Goal: Book appointment/travel/reservation

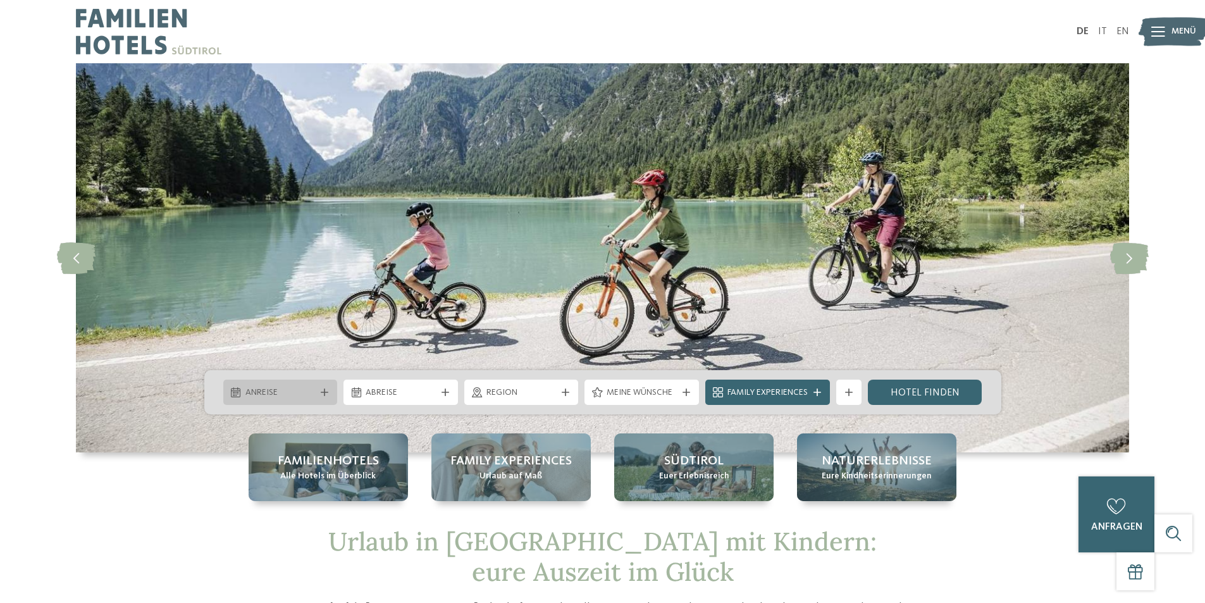
click at [311, 396] on span "Anreise" at bounding box center [280, 392] width 70 height 13
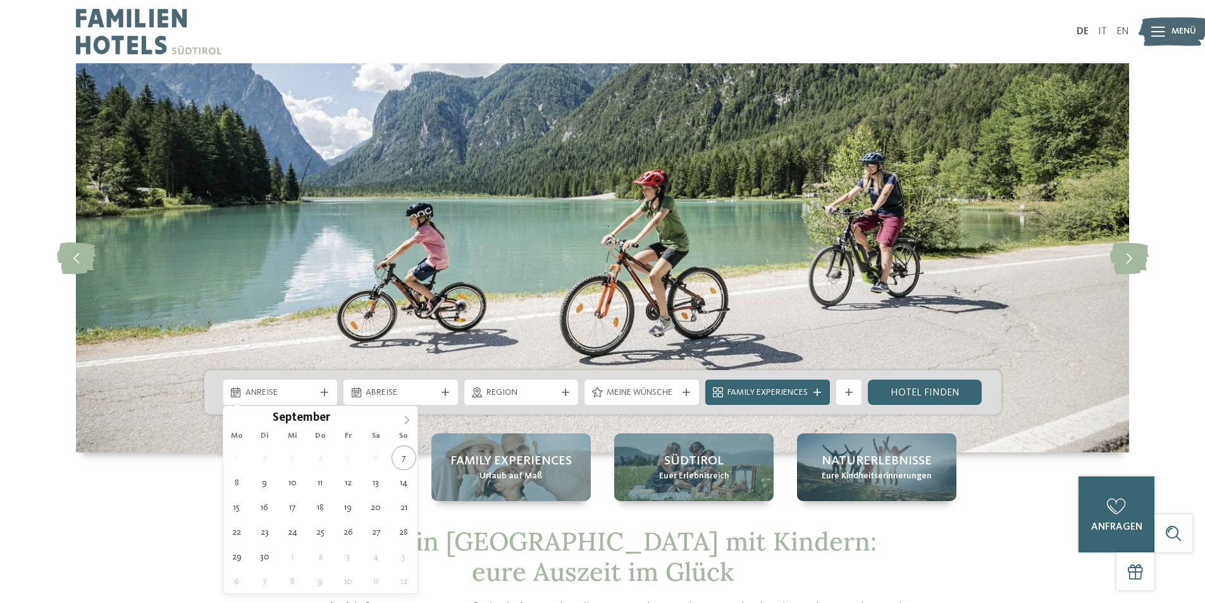
click at [405, 419] on icon at bounding box center [406, 420] width 9 height 9
type input "****"
click at [405, 419] on icon at bounding box center [406, 420] width 9 height 9
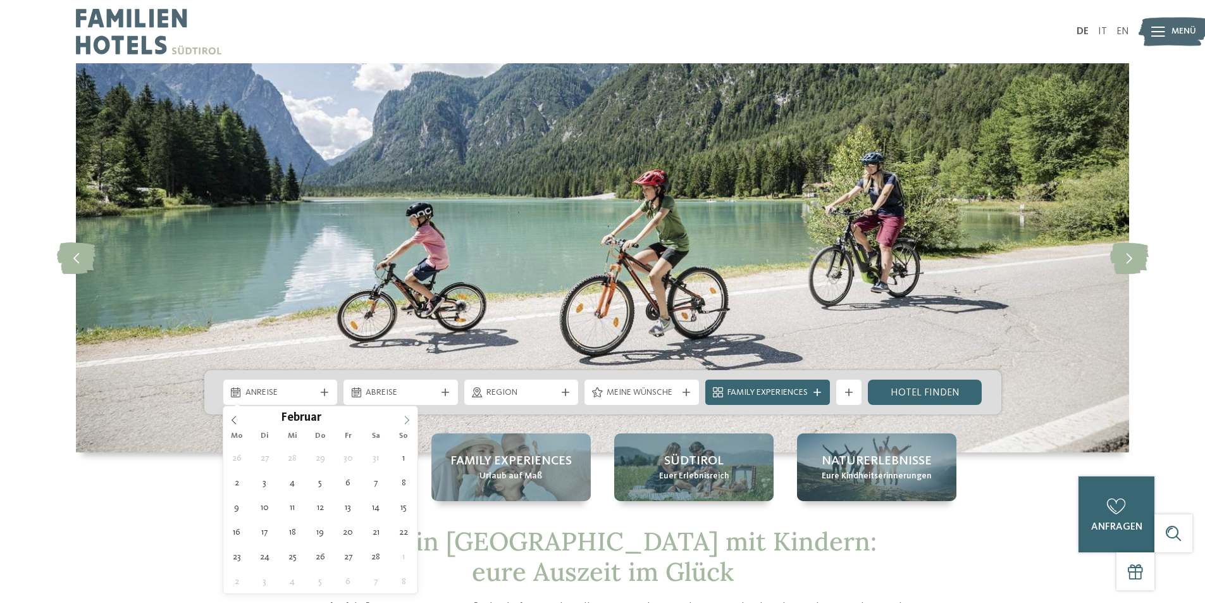
click at [405, 419] on icon at bounding box center [406, 420] width 9 height 9
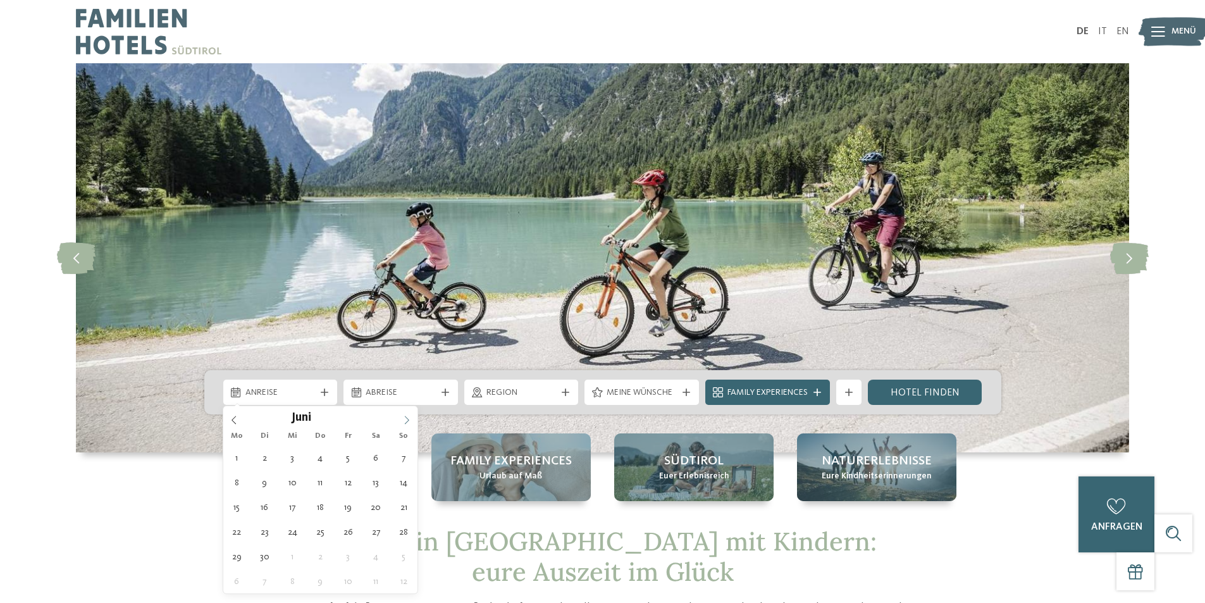
click at [405, 419] on icon at bounding box center [406, 420] width 9 height 9
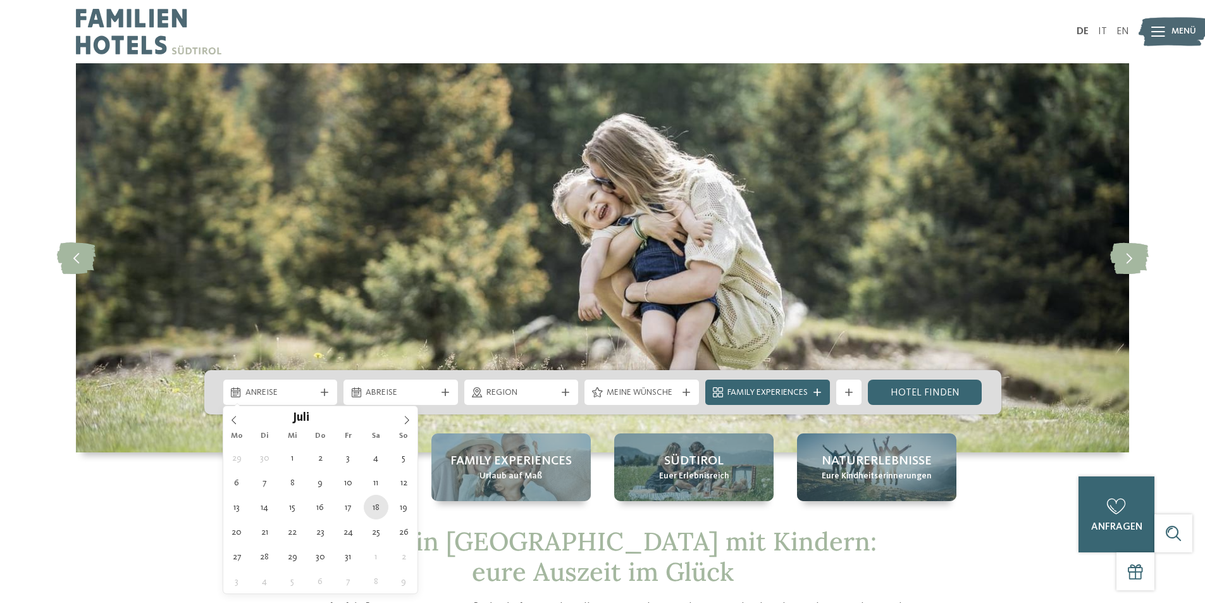
type div "[DATE]"
type input "****"
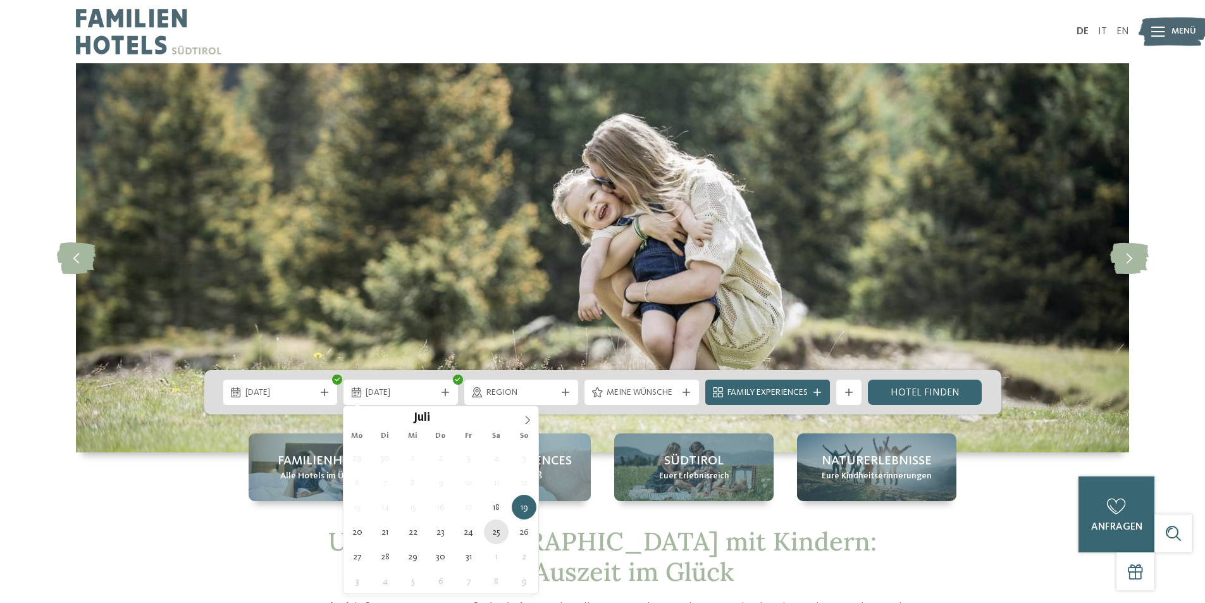
type div "[DATE]"
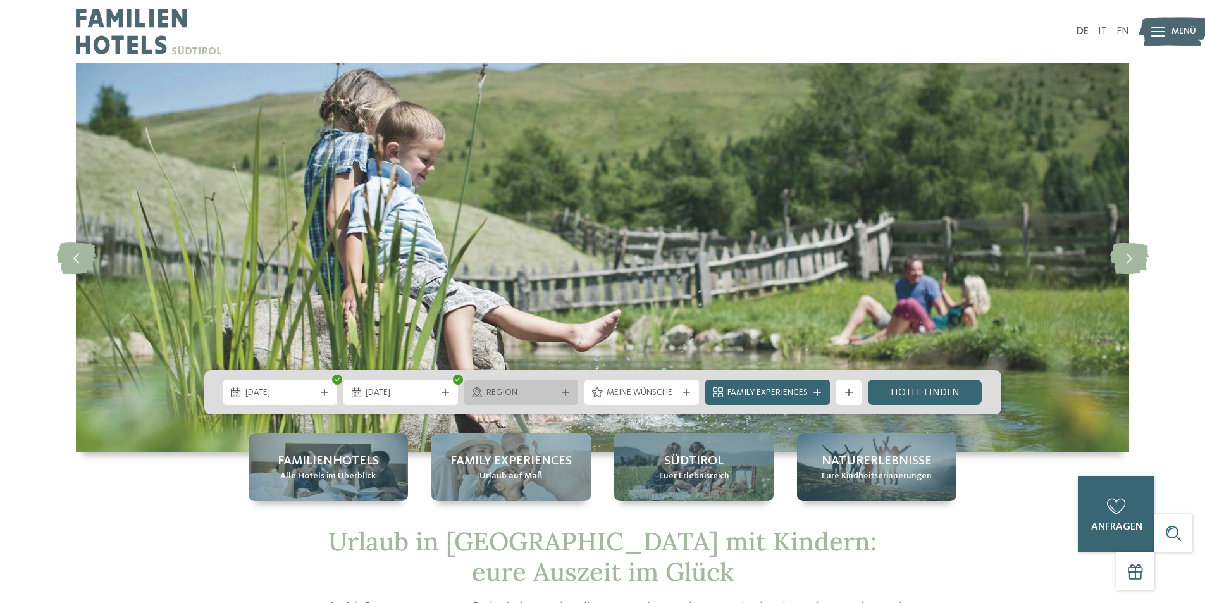
click at [564, 393] on icon at bounding box center [566, 392] width 8 height 8
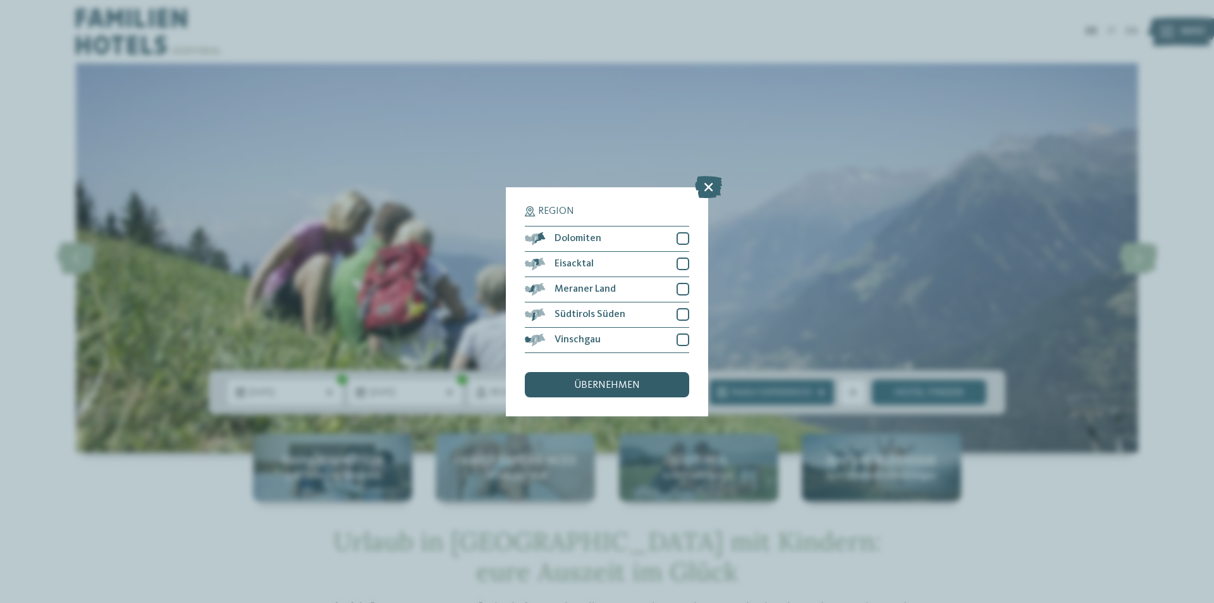
click at [572, 385] on div "übernehmen" at bounding box center [607, 384] width 164 height 25
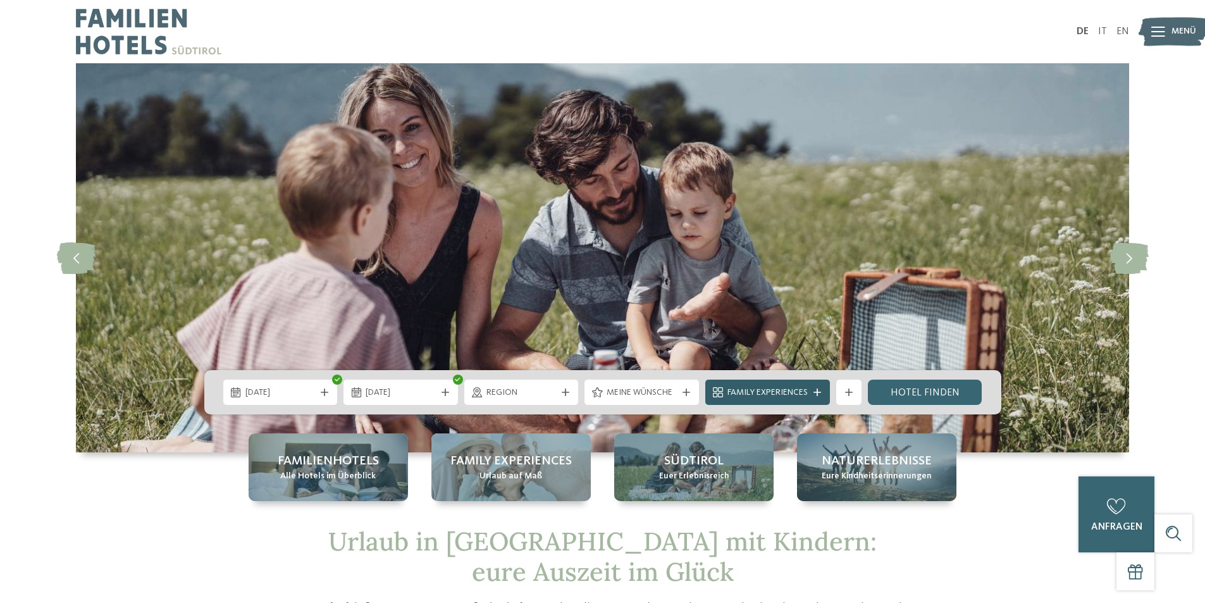
click at [747, 390] on span "Family Experiences" at bounding box center [767, 392] width 80 height 13
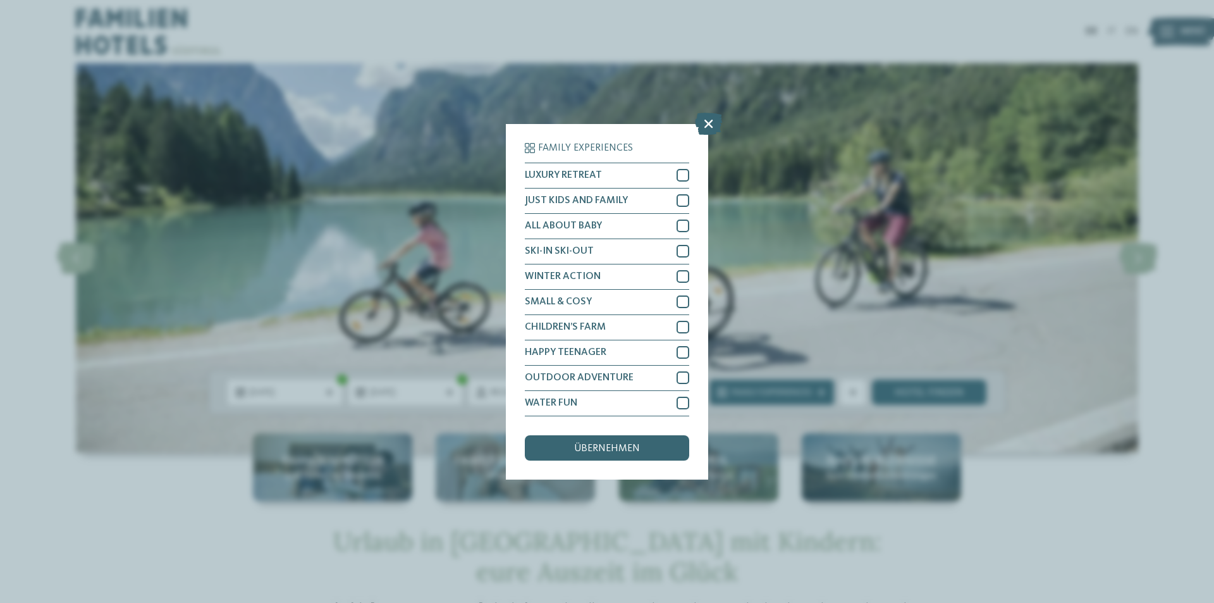
click at [381, 373] on div "Family Experiences LUXURY RETREAT JUST KIDS AND FAMILY" at bounding box center [607, 301] width 1214 height 603
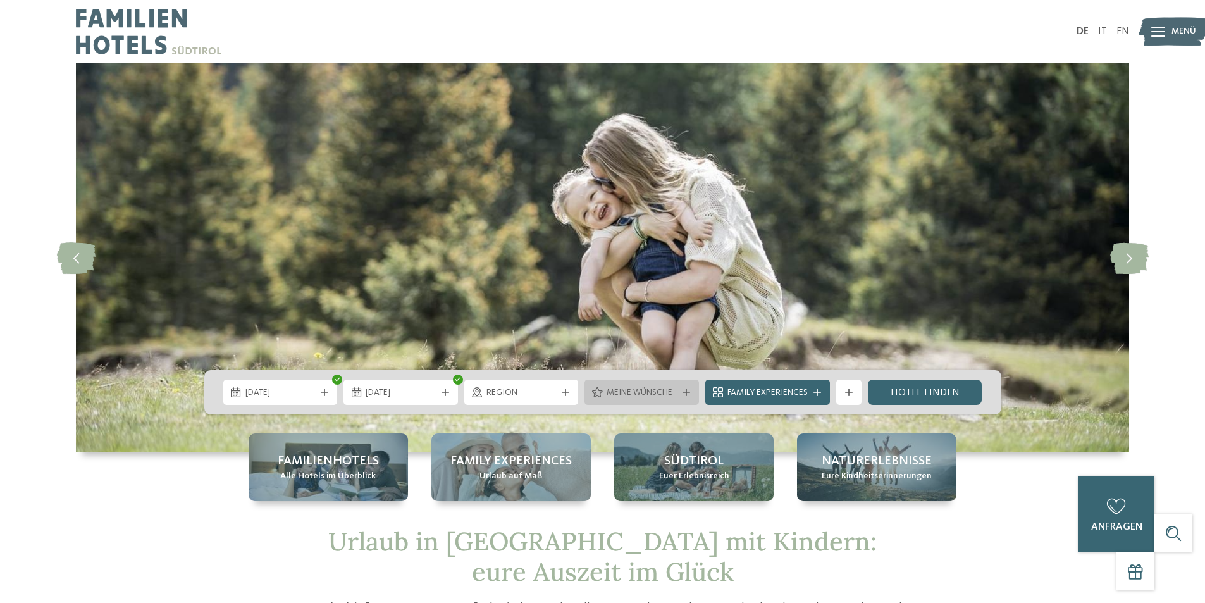
click at [666, 386] on span "Meine Wünsche" at bounding box center [642, 392] width 70 height 13
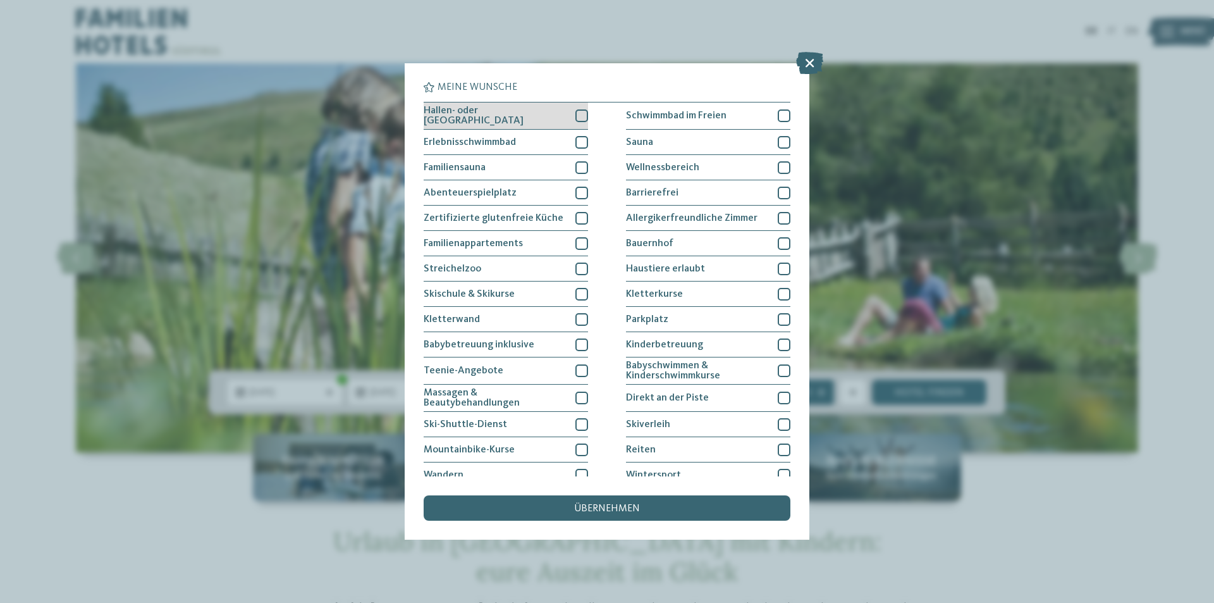
click at [556, 116] on div "Hallen- oder [GEOGRAPHIC_DATA]" at bounding box center [506, 115] width 164 height 27
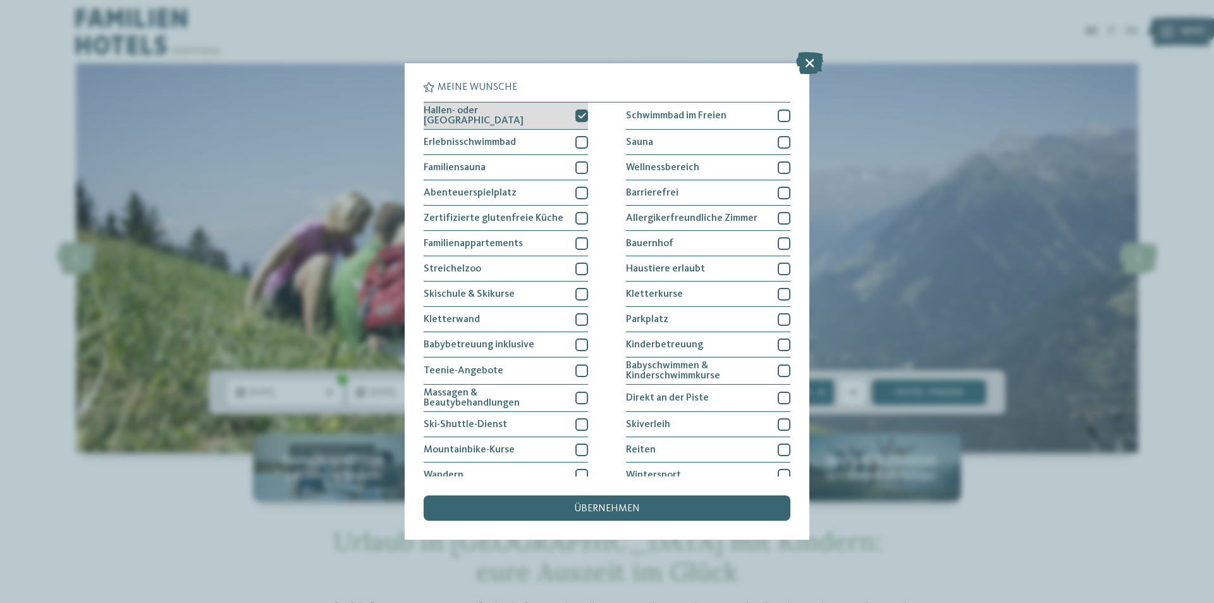
click at [578, 113] on icon at bounding box center [582, 116] width 8 height 8
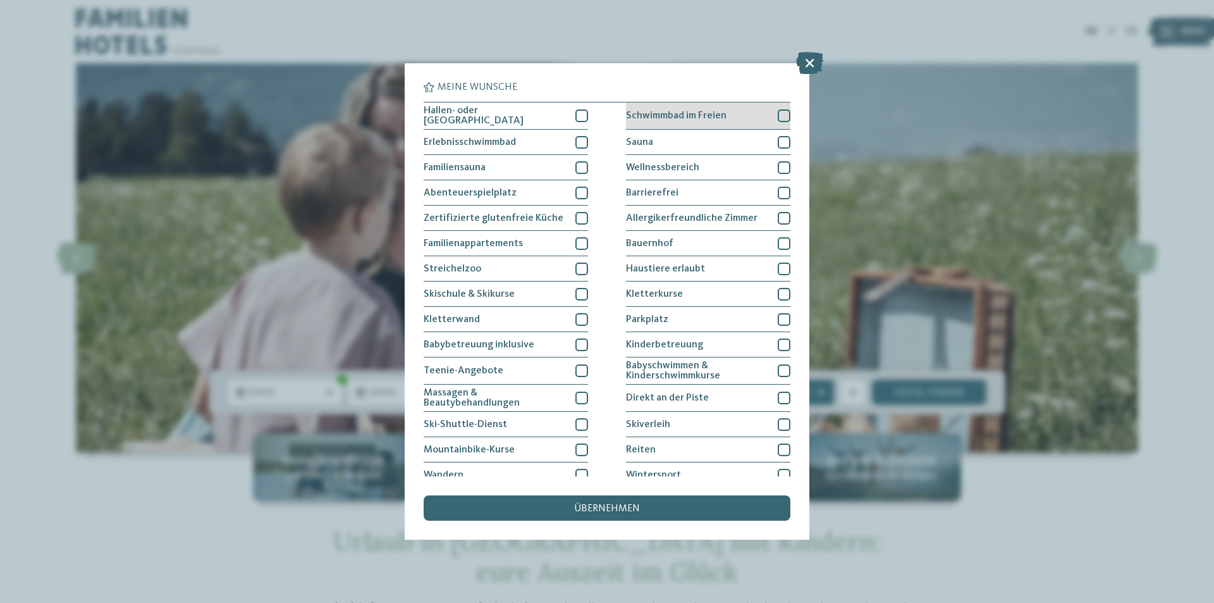
click at [779, 114] on div at bounding box center [784, 115] width 13 height 13
click at [647, 501] on div "übernehmen" at bounding box center [607, 507] width 367 height 25
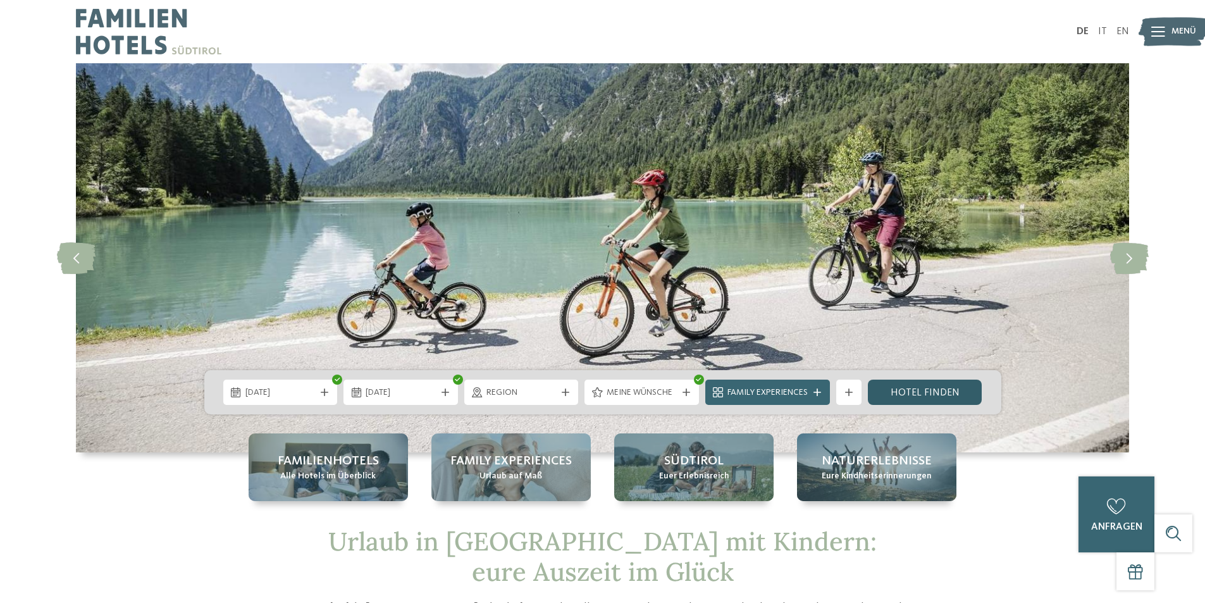
click at [904, 389] on link "Hotel finden" at bounding box center [925, 391] width 114 height 25
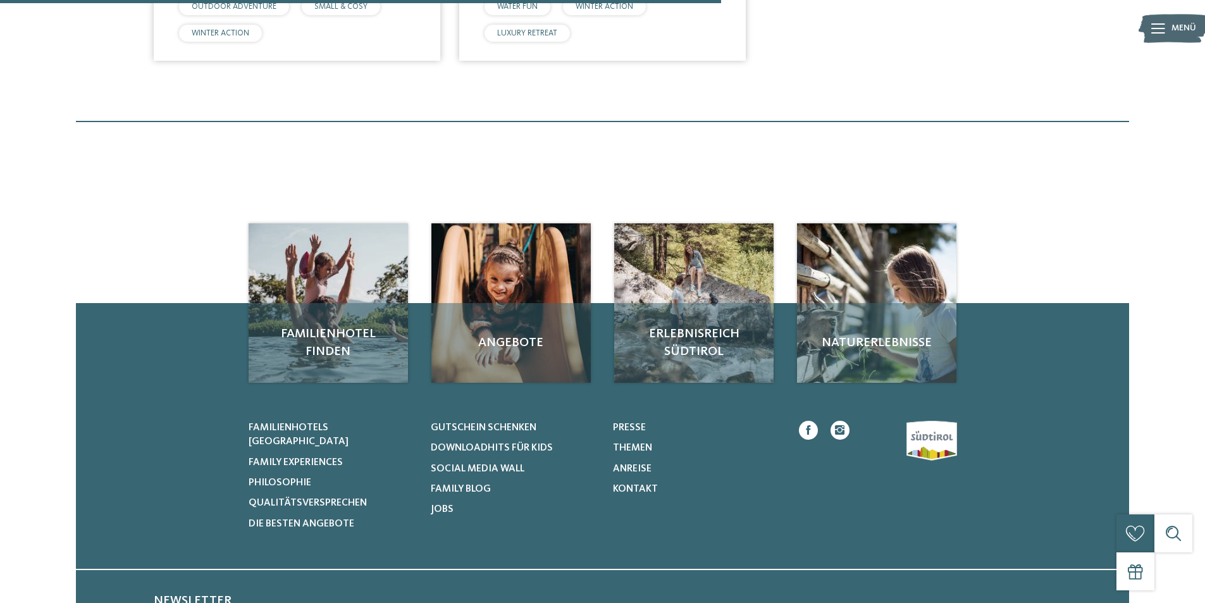
scroll to position [253, 0]
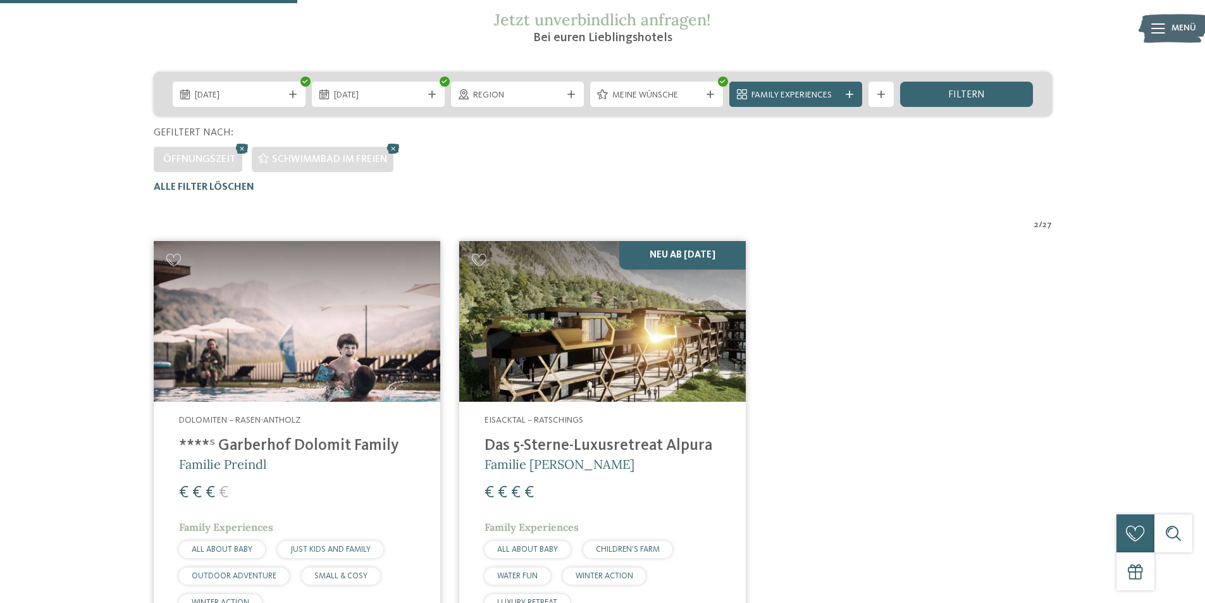
click at [328, 323] on img at bounding box center [297, 321] width 286 height 161
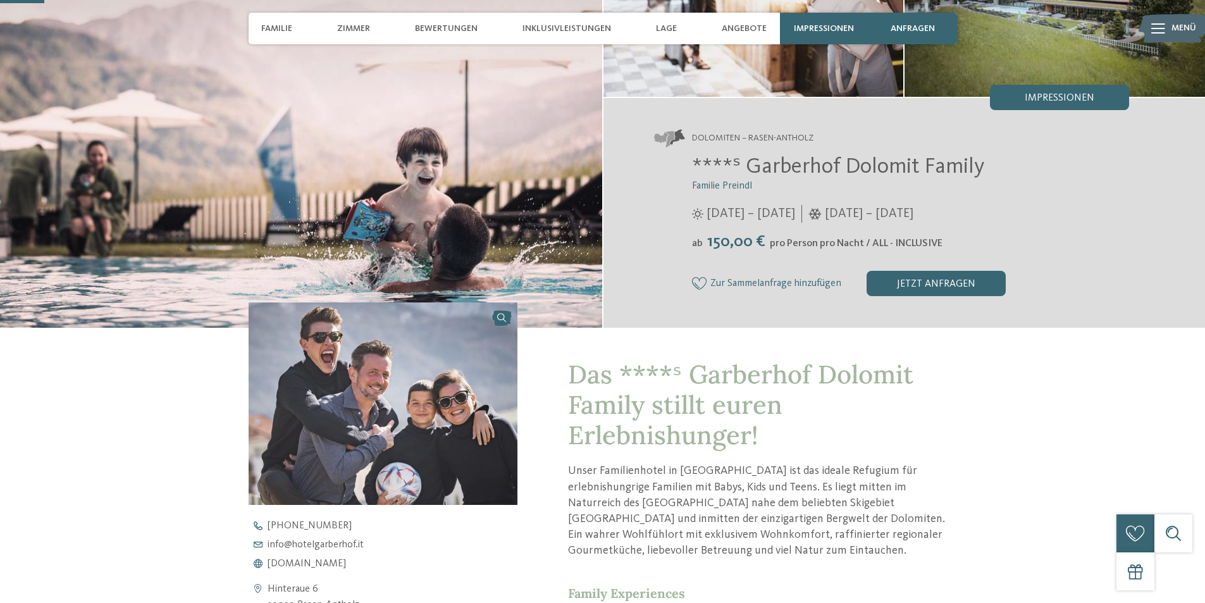
scroll to position [190, 0]
